Goal: Information Seeking & Learning: Learn about a topic

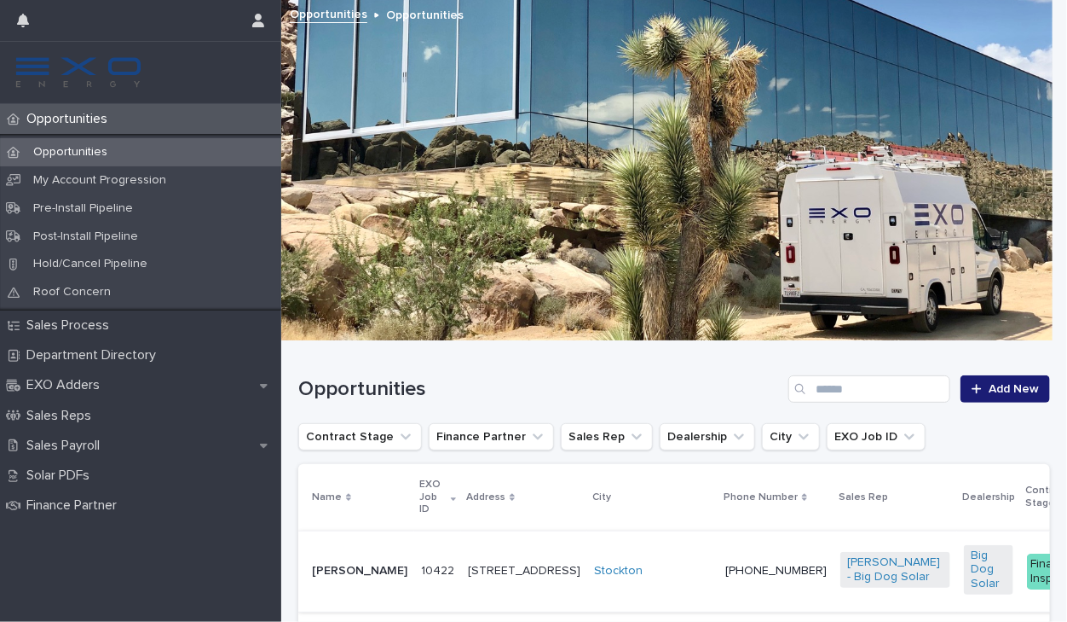
scroll to position [171, 0]
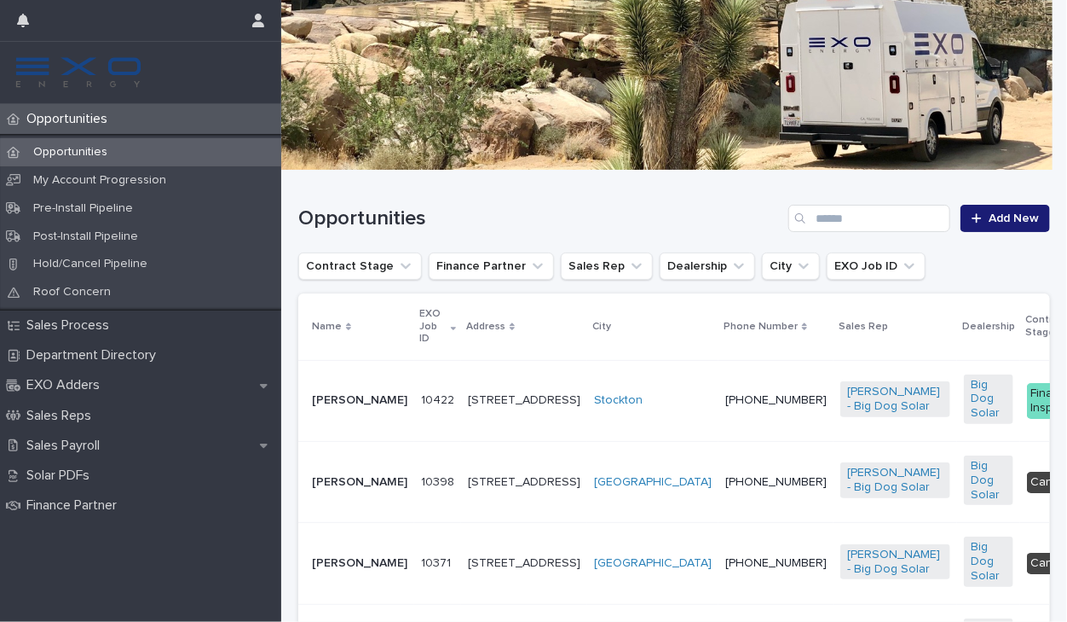
click at [338, 400] on p "[PERSON_NAME]" at bounding box center [359, 400] width 95 height 14
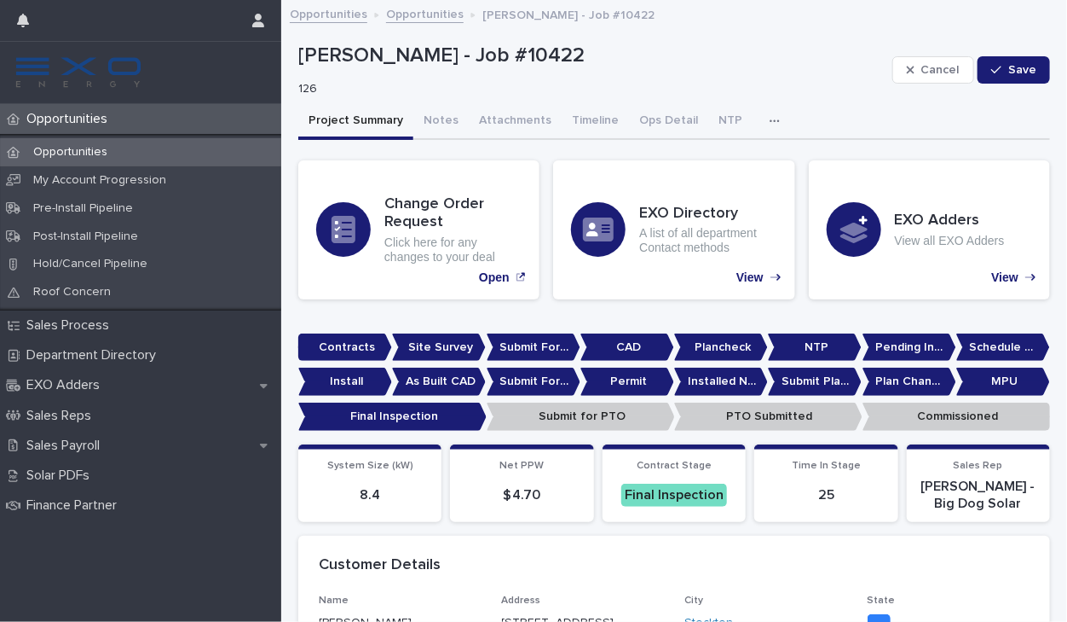
click at [770, 117] on icon "button" at bounding box center [775, 121] width 10 height 12
click at [714, 157] on button "Activity" at bounding box center [718, 165] width 113 height 26
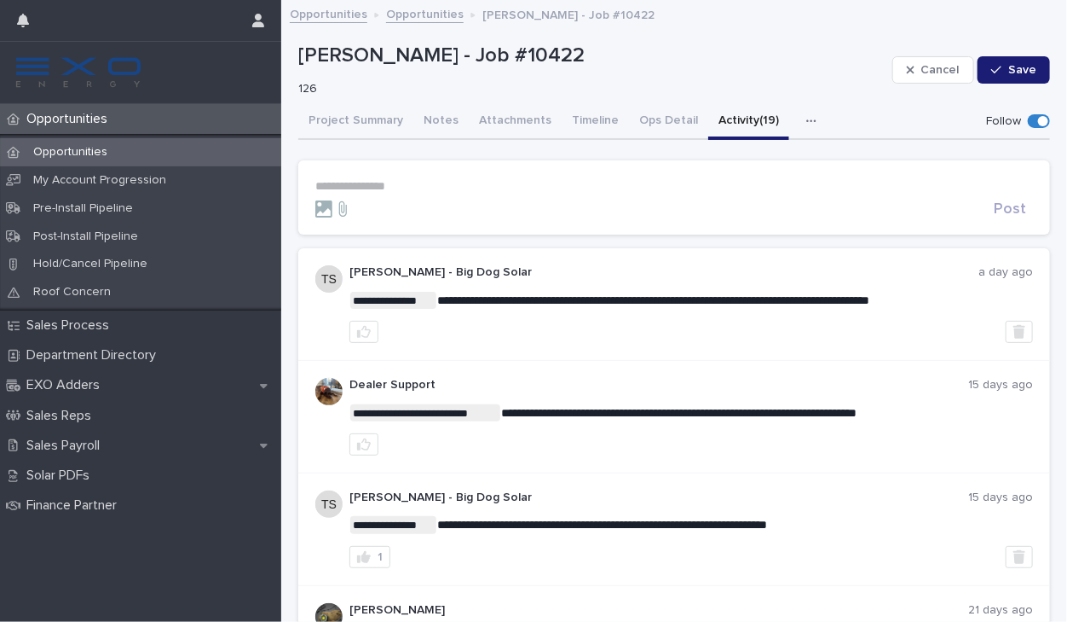
drag, startPoint x: 486, startPoint y: 295, endPoint x: 837, endPoint y: 302, distance: 351.3
click at [845, 302] on span "**********" at bounding box center [653, 300] width 432 height 12
click at [738, 276] on p "[PERSON_NAME] - Big Dog Solar" at bounding box center [664, 272] width 629 height 14
click at [742, 276] on p "[PERSON_NAME] - Big Dog Solar" at bounding box center [664, 272] width 629 height 14
click at [491, 122] on button "Attachments" at bounding box center [515, 122] width 93 height 36
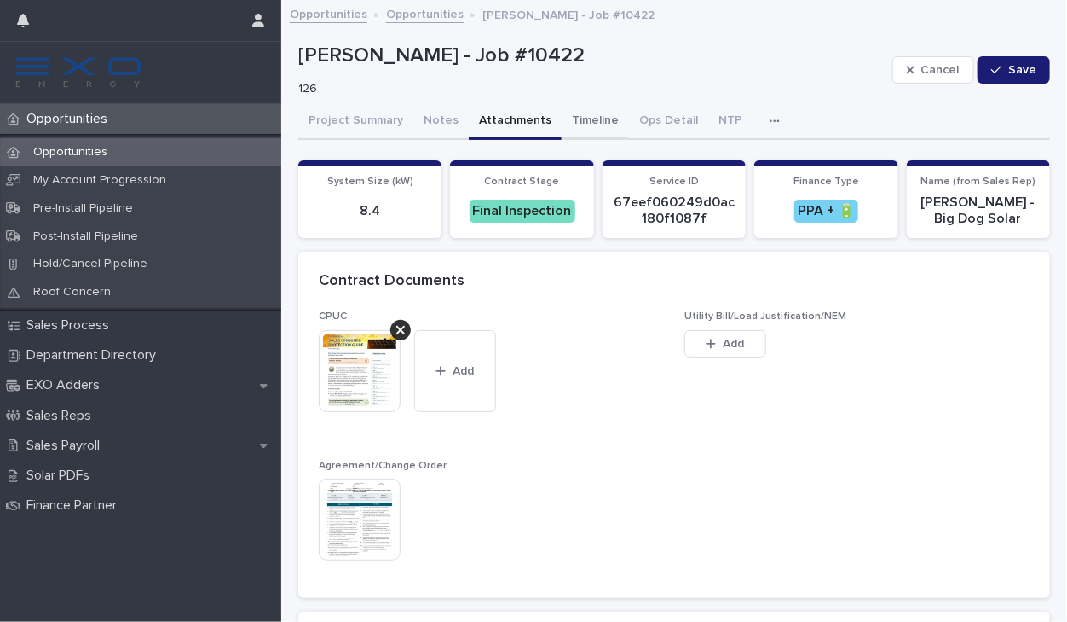
click at [595, 123] on button "Timeline" at bounding box center [595, 122] width 67 height 36
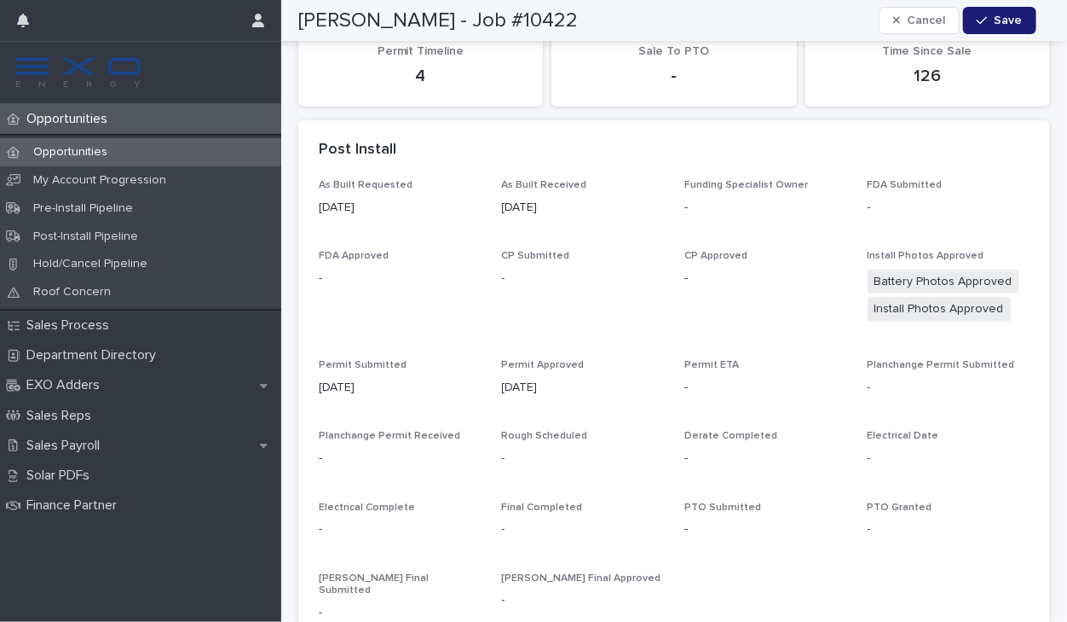
scroll to position [682, 0]
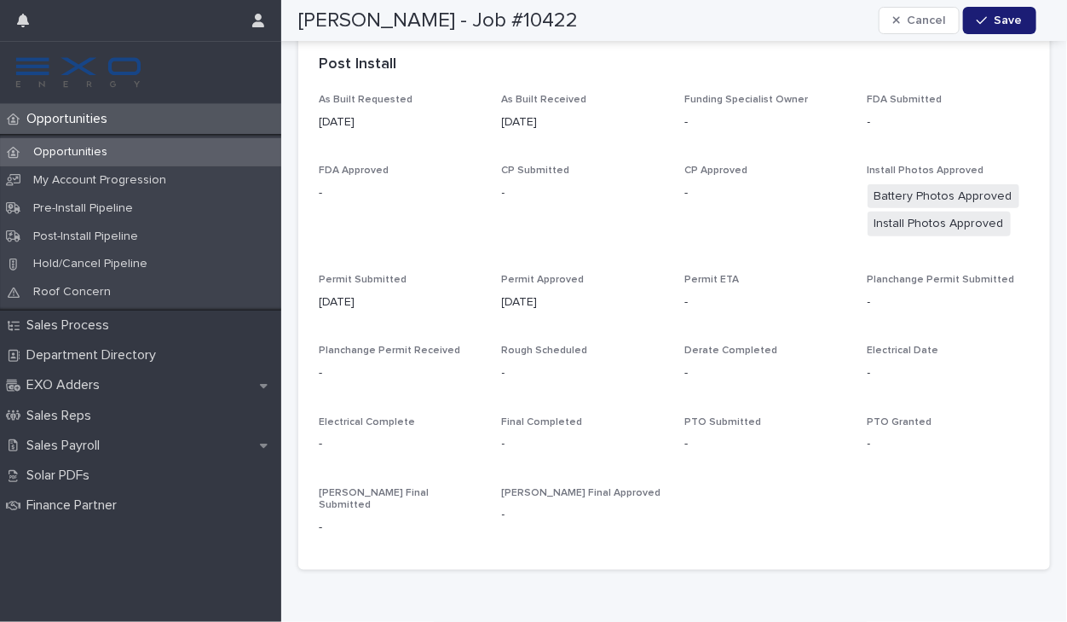
drag, startPoint x: 692, startPoint y: 291, endPoint x: 836, endPoint y: 315, distance: 146.2
click at [836, 315] on div "As Built Requested [DATE] As Built Received [DATE] Funding Specialist Owner - F…" at bounding box center [674, 321] width 711 height 455
click at [836, 316] on div "As Built Requested [DATE] As Built Received [DATE] Funding Specialist Owner - F…" at bounding box center [674, 321] width 711 height 455
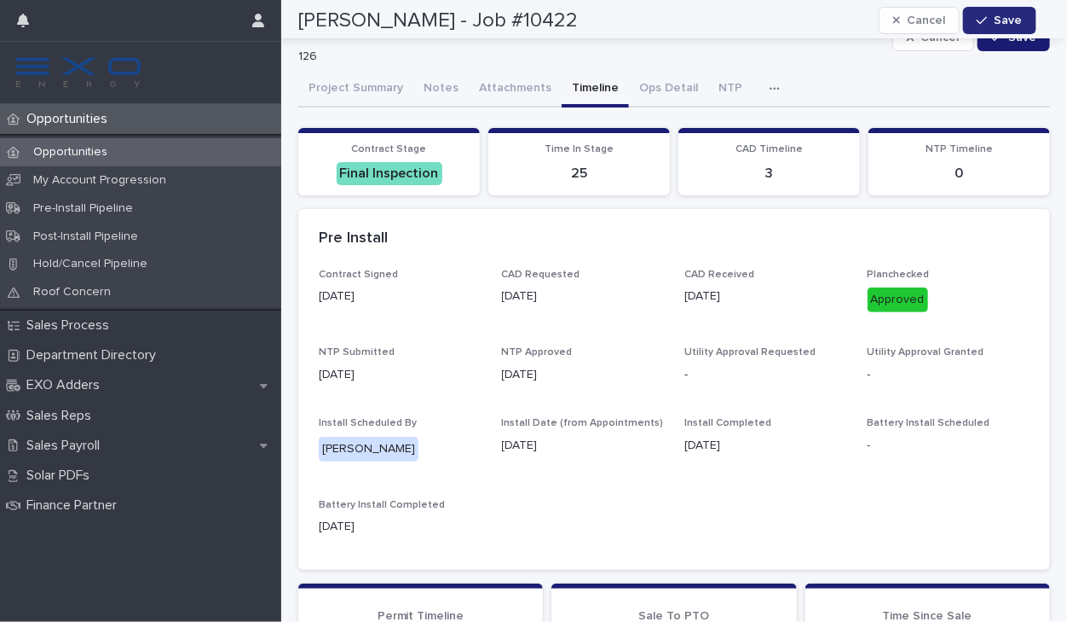
scroll to position [0, 0]
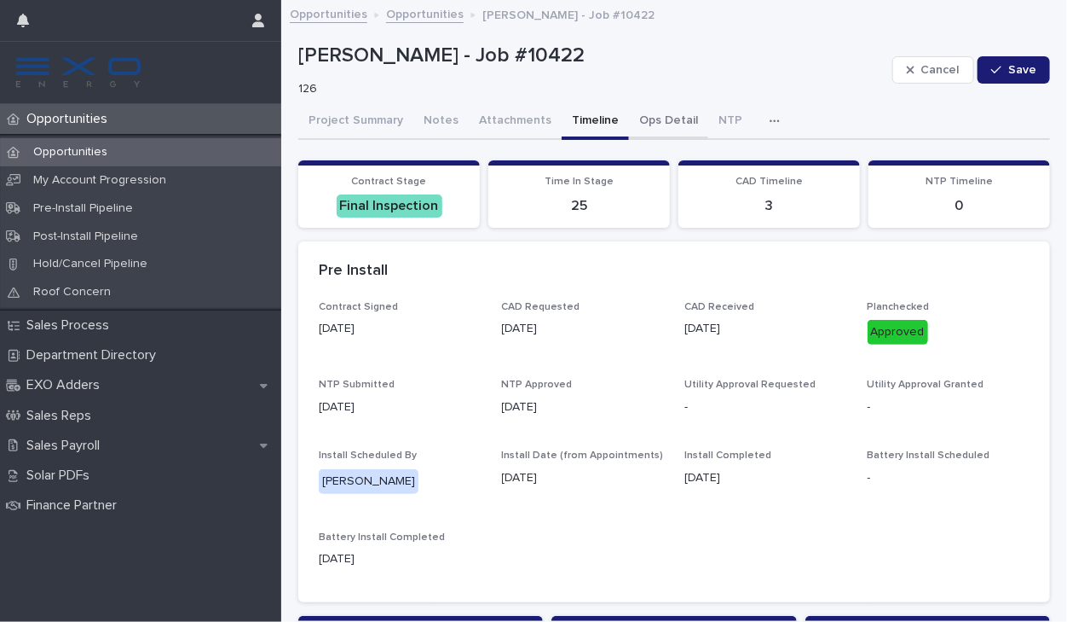
click at [641, 110] on button "Ops Detail" at bounding box center [668, 122] width 79 height 36
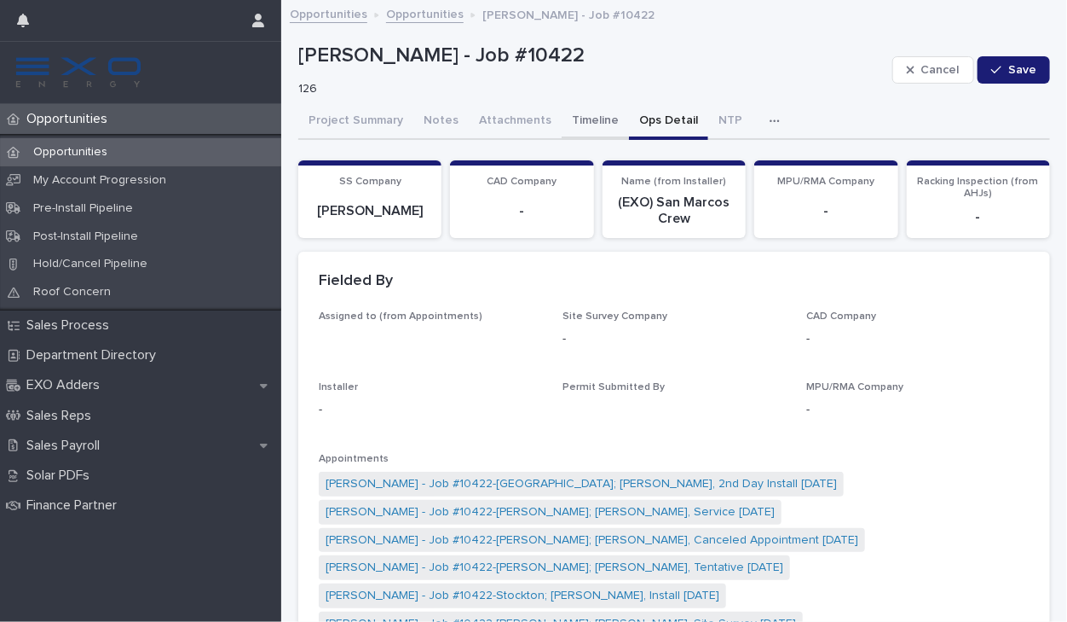
click at [355, 113] on button "Project Summary" at bounding box center [355, 122] width 115 height 36
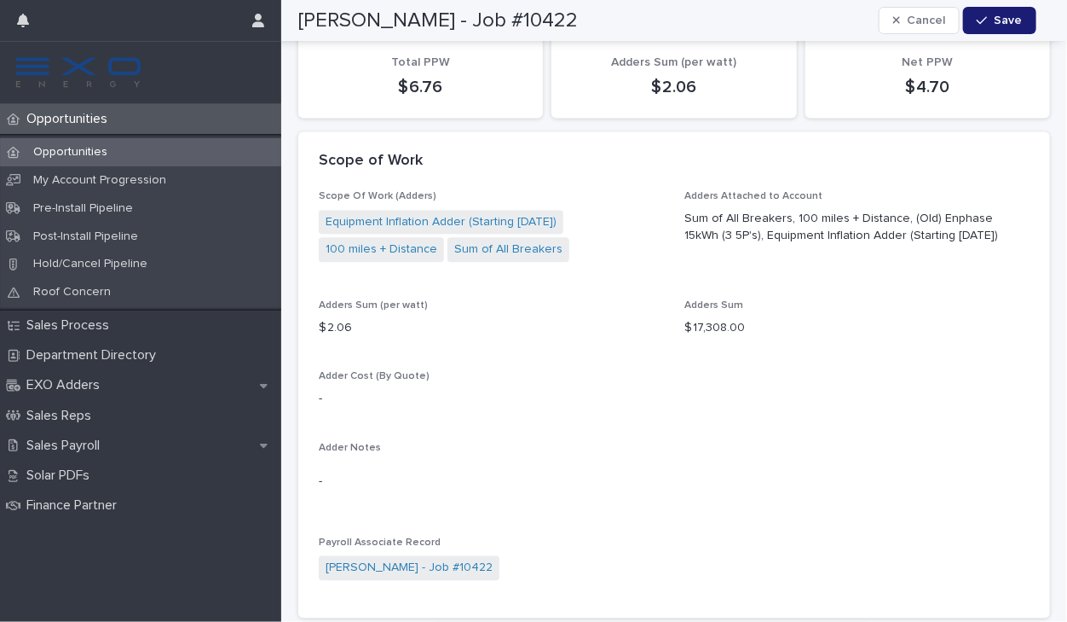
scroll to position [1364, 0]
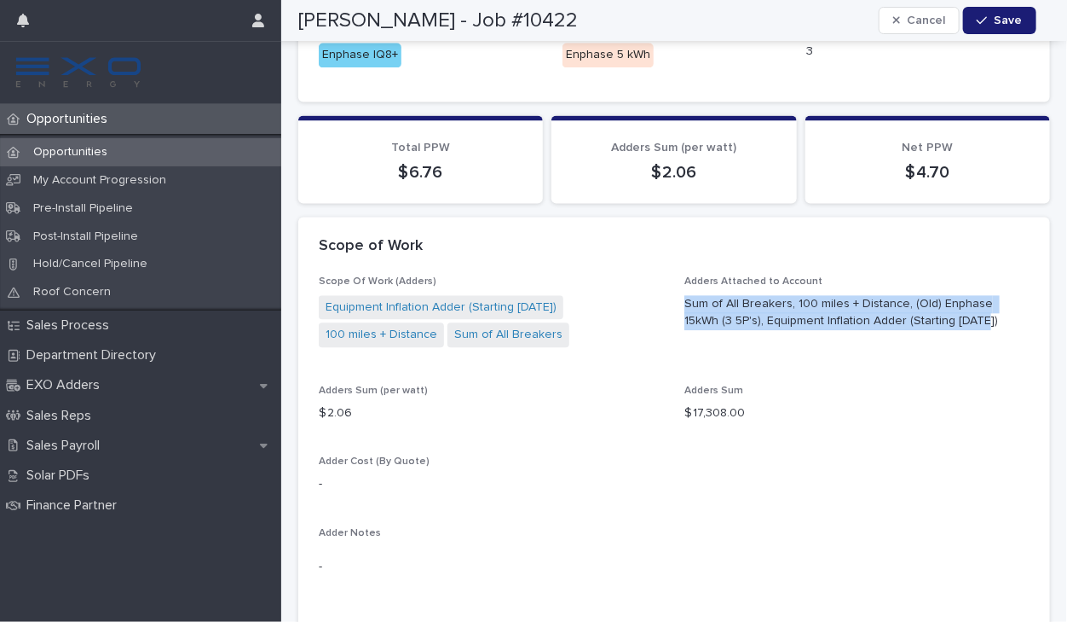
drag, startPoint x: 715, startPoint y: 299, endPoint x: 913, endPoint y: 350, distance: 204.1
click at [912, 350] on div "Scope Of Work (Adders) Equipment Inflation Adder (Starting [DATE]) 100 miles + …" at bounding box center [674, 478] width 711 height 407
click at [923, 292] on div "Sum of All Breakers, 100 miles + Distance, (Old) Enphase 15kWh (3 5P's), Equipm…" at bounding box center [857, 311] width 345 height 39
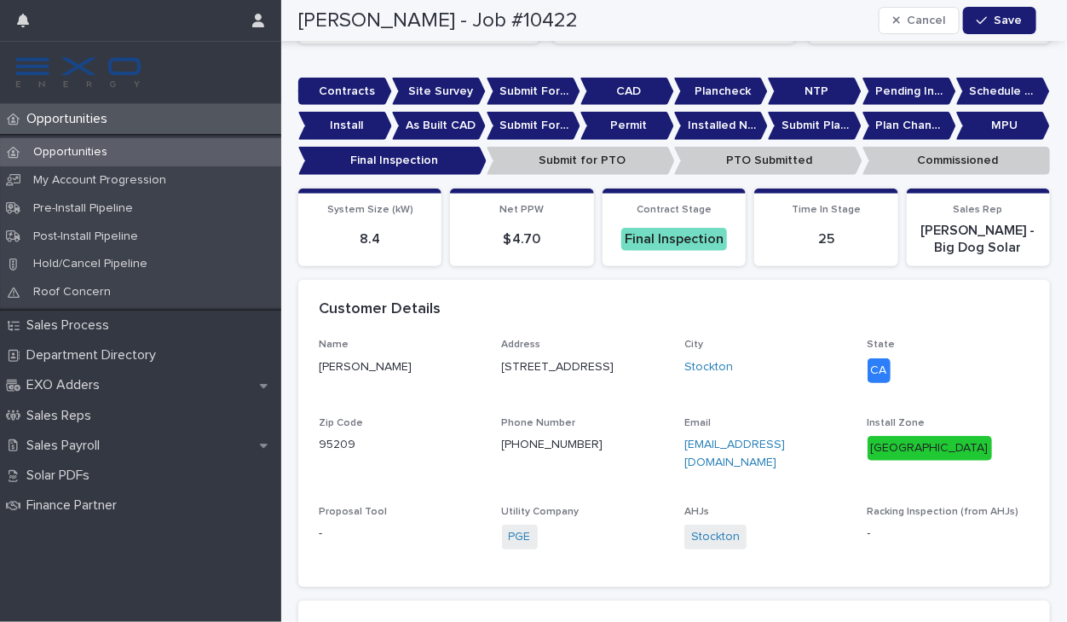
scroll to position [0, 0]
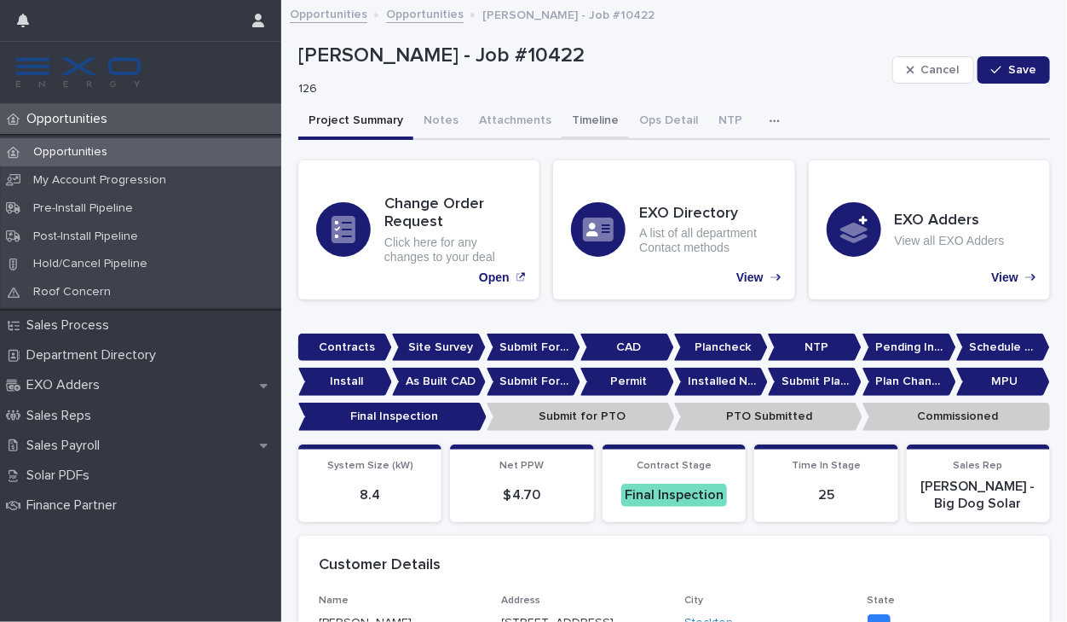
click at [442, 117] on button "Notes" at bounding box center [441, 122] width 55 height 36
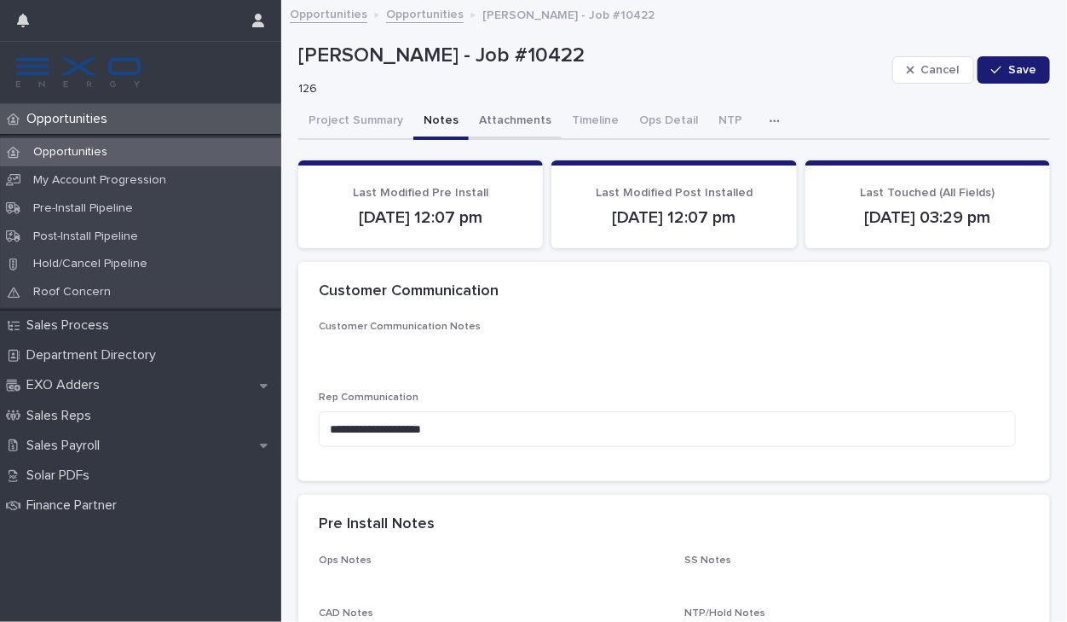
click at [520, 122] on button "Attachments" at bounding box center [515, 122] width 93 height 36
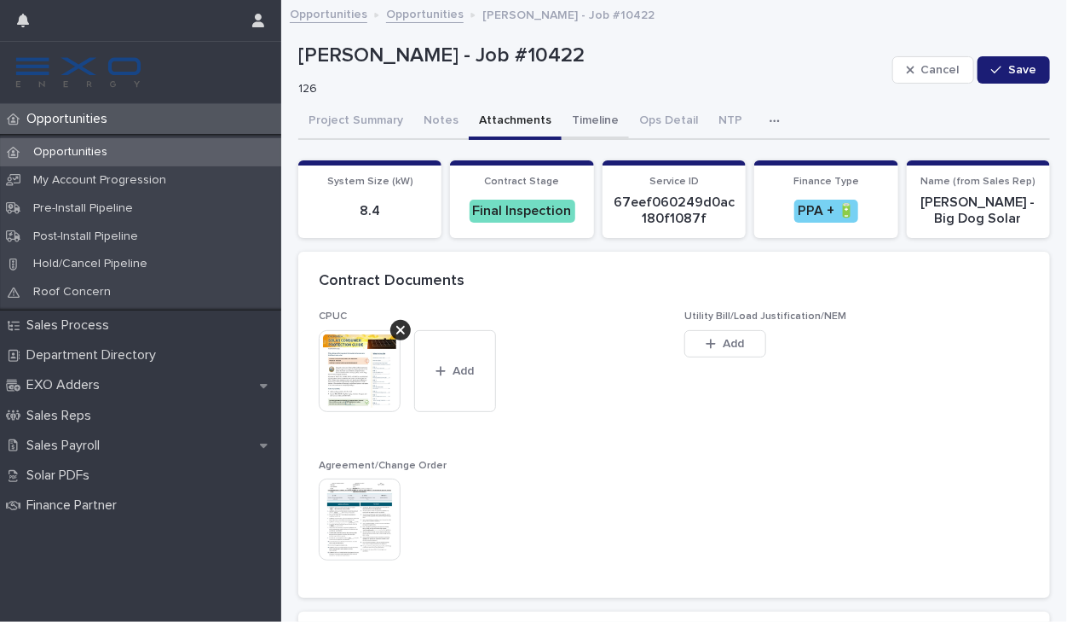
drag, startPoint x: 570, startPoint y: 110, endPoint x: 622, endPoint y: 122, distance: 53.4
click at [571, 110] on button "Timeline" at bounding box center [595, 122] width 67 height 36
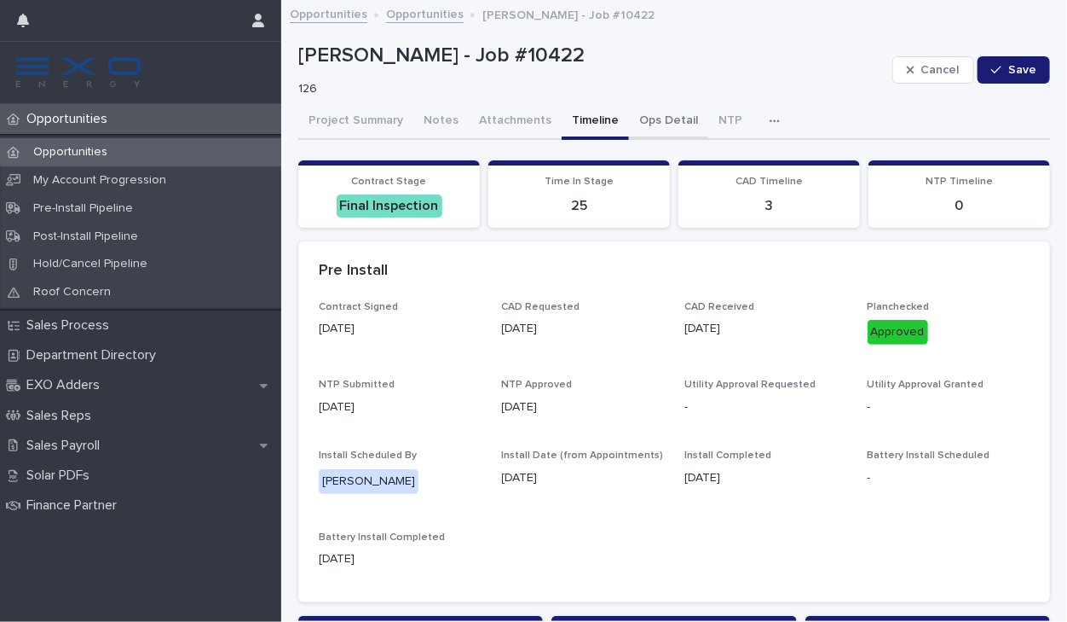
click at [629, 125] on button "Ops Detail" at bounding box center [668, 122] width 79 height 36
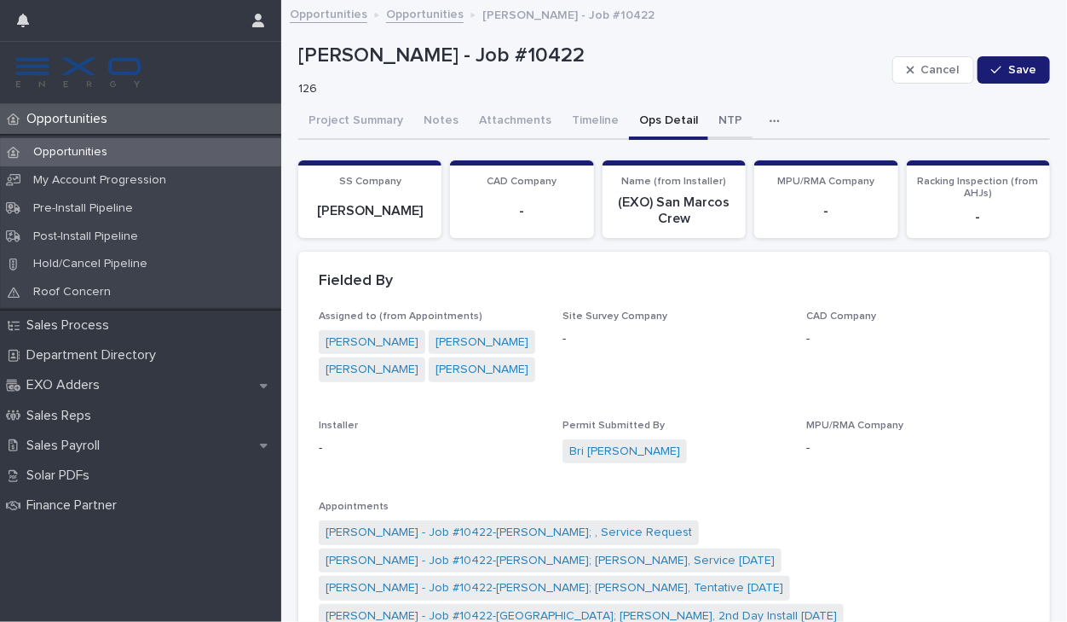
click at [708, 116] on button "NTP" at bounding box center [730, 122] width 44 height 36
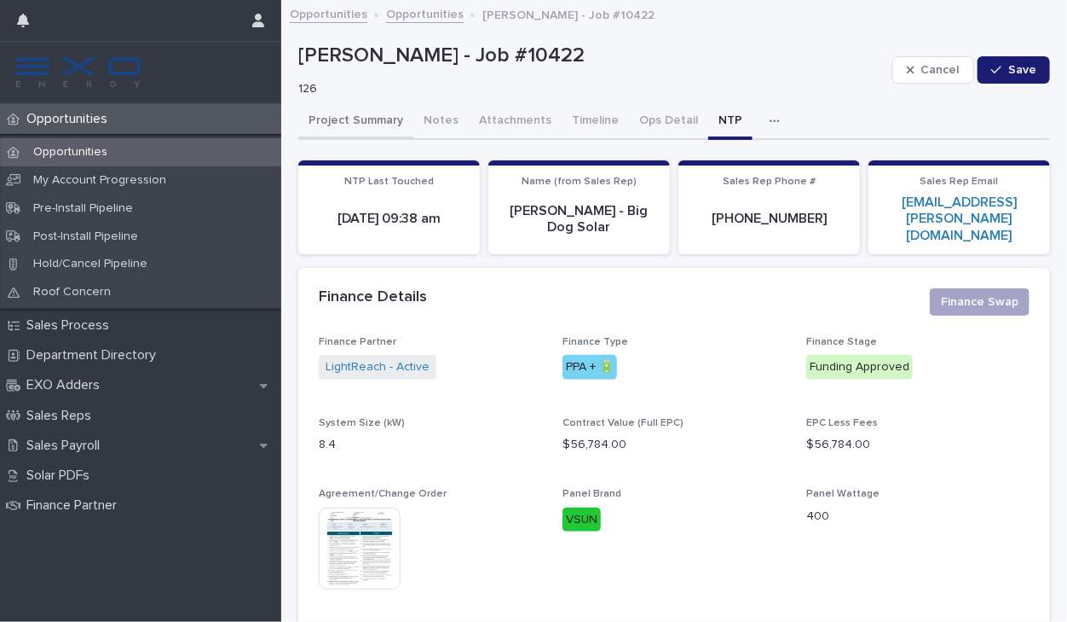
click at [358, 115] on button "Project Summary" at bounding box center [355, 122] width 115 height 36
